Goal: Complete application form

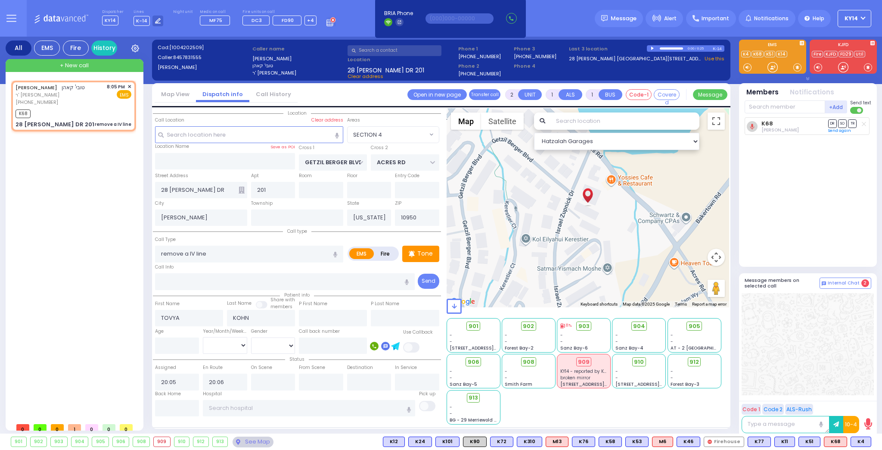
select select "SECTION 4"
select select
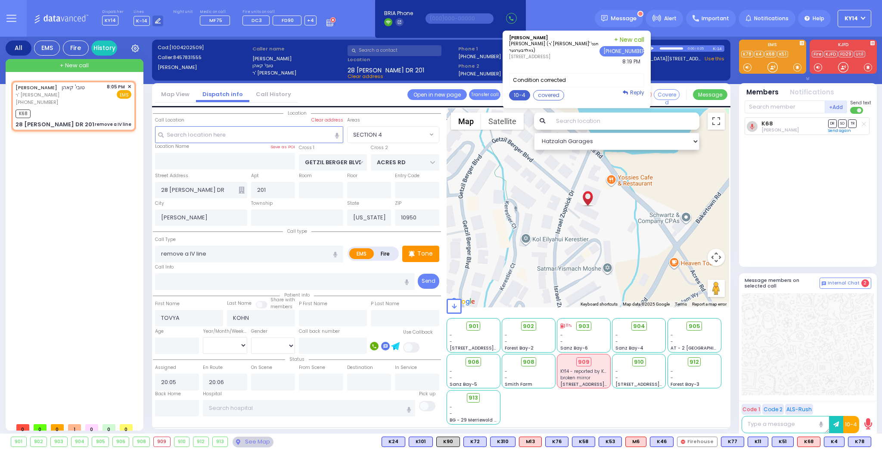
click at [525, 94] on button "10-4" at bounding box center [519, 95] width 21 height 10
type textarea "10-4 thank you"
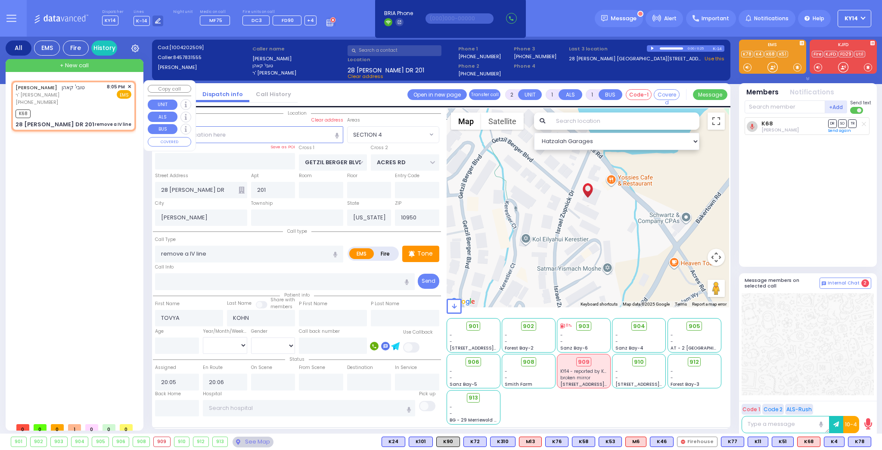
click at [131, 86] on span "✕" at bounding box center [129, 86] width 4 height 7
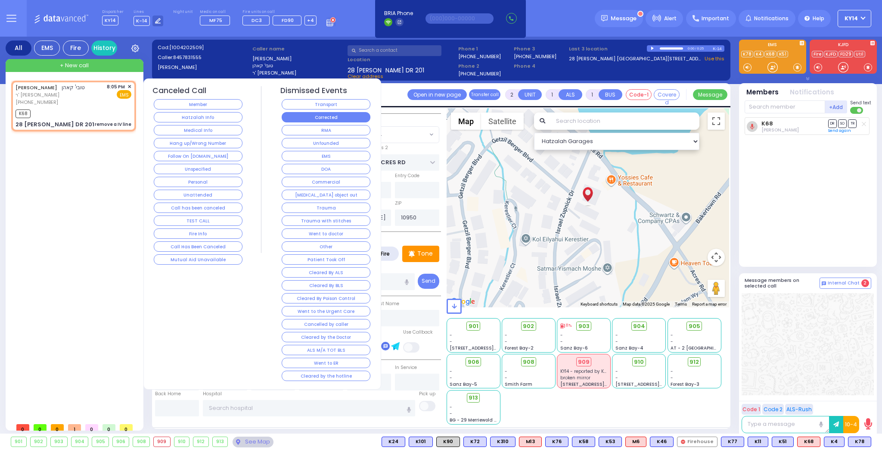
click at [342, 118] on button "Corrected" at bounding box center [326, 117] width 89 height 10
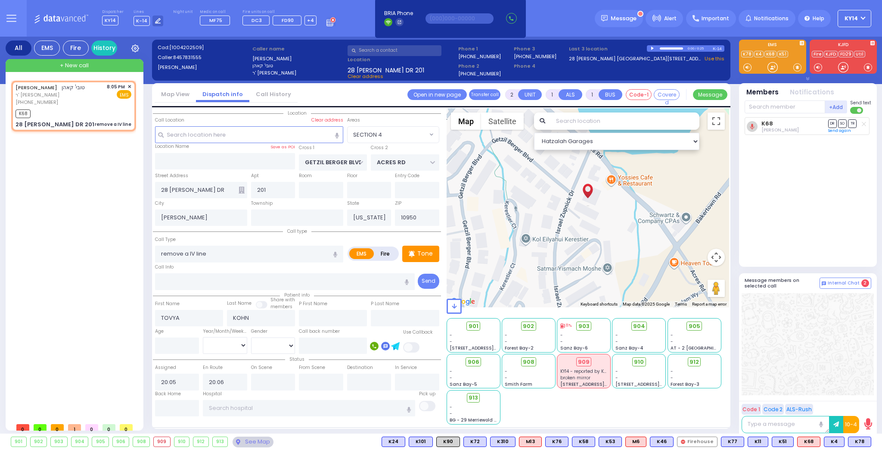
select select
radio input "true"
select select
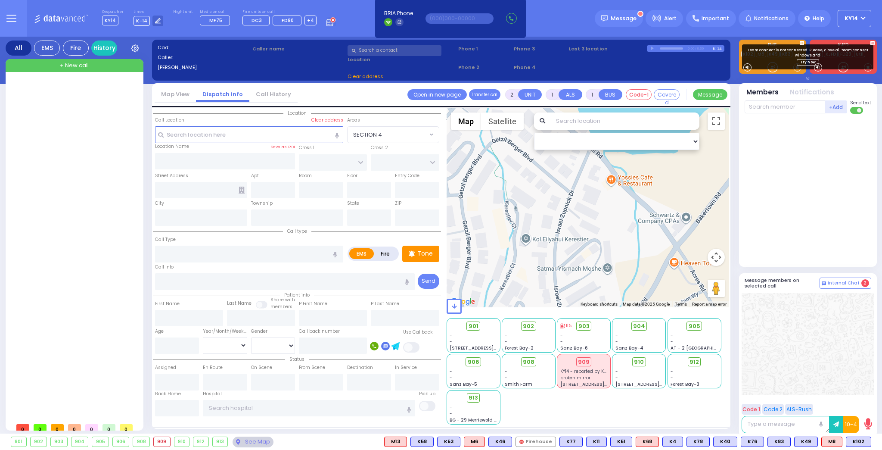
select select
radio input "true"
type input "[PERSON_NAME]"
type input "SAMET"
select select
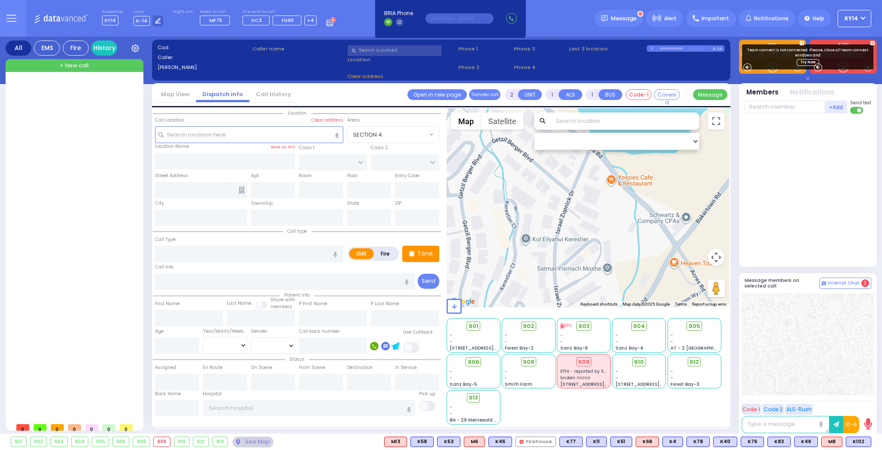
type input "20:44"
select select
radio input "true"
select select
select select "Hatzalah Garages"
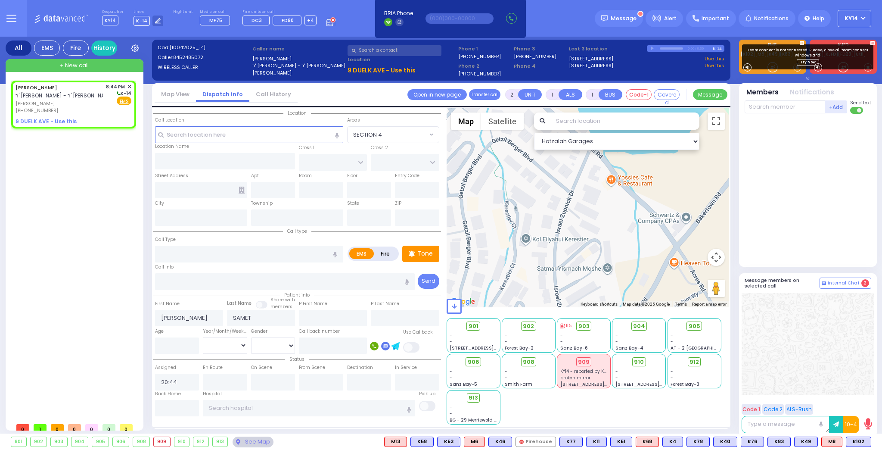
select select
radio input "true"
select select
select select "Hatzalah Garages"
